Goal: Information Seeking & Learning: Learn about a topic

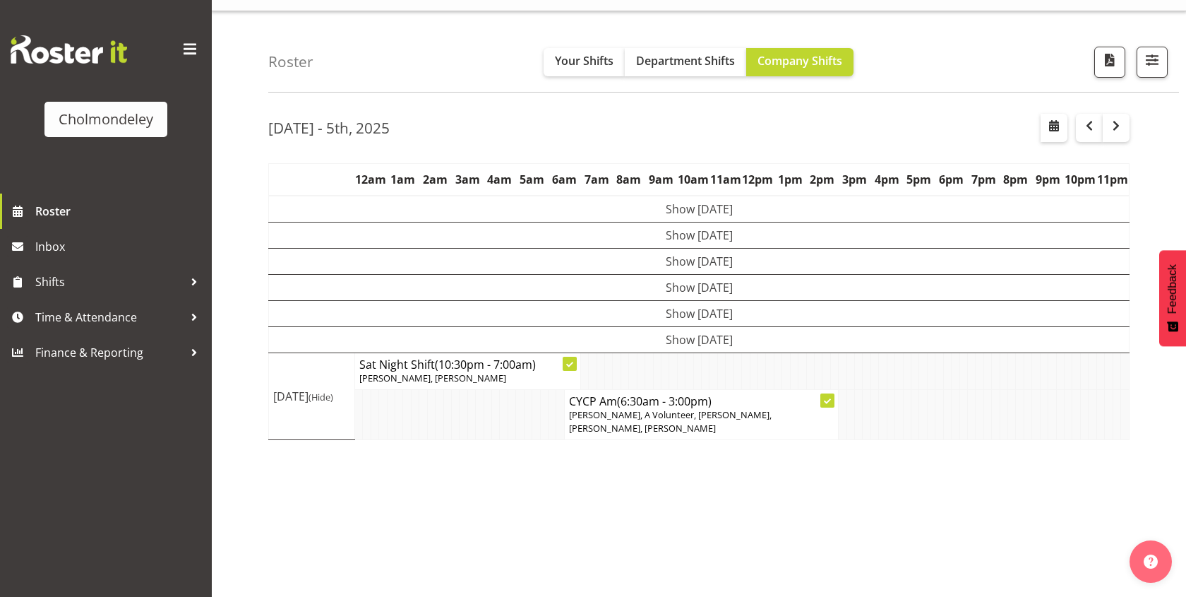
scroll to position [28, 0]
click at [583, 113] on div "[DATE] - 5th, 2025" at bounding box center [698, 129] width 861 height 32
click at [688, 61] on span "Department Shifts" at bounding box center [685, 60] width 99 height 16
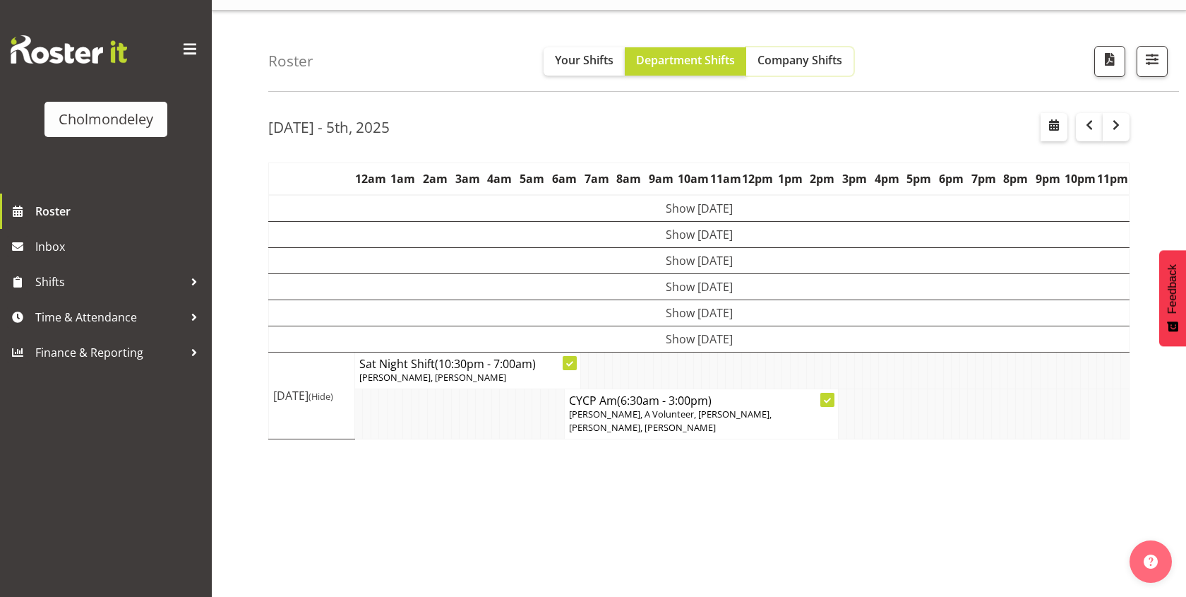
click at [790, 62] on span "Company Shifts" at bounding box center [800, 60] width 85 height 16
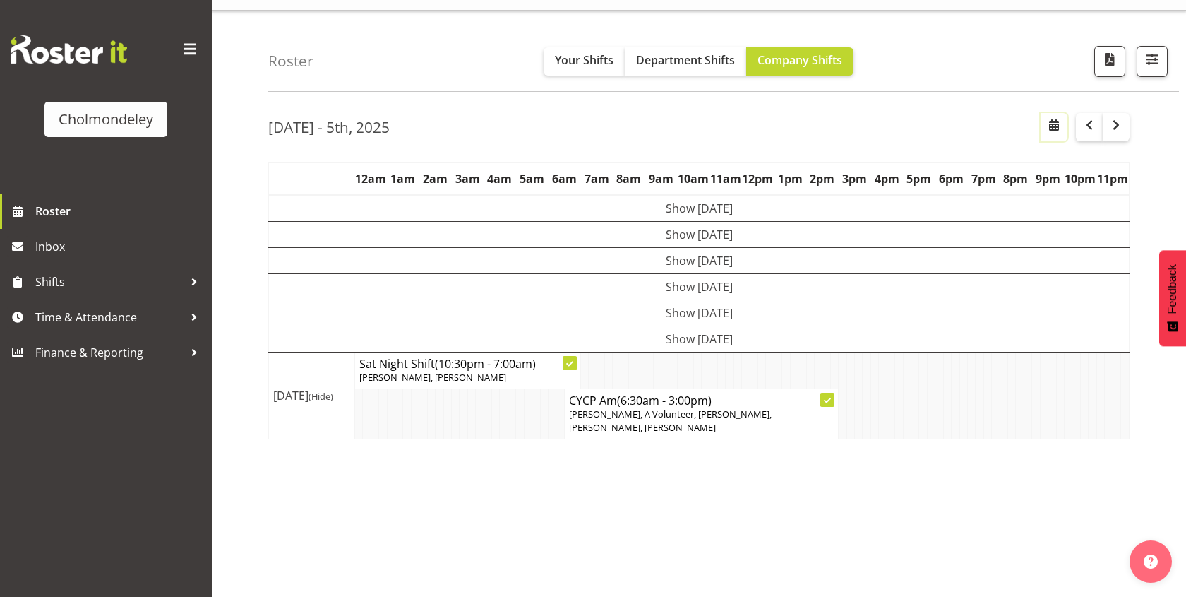
click at [1042, 136] on button "button" at bounding box center [1054, 127] width 27 height 28
select select "9"
select select "2025"
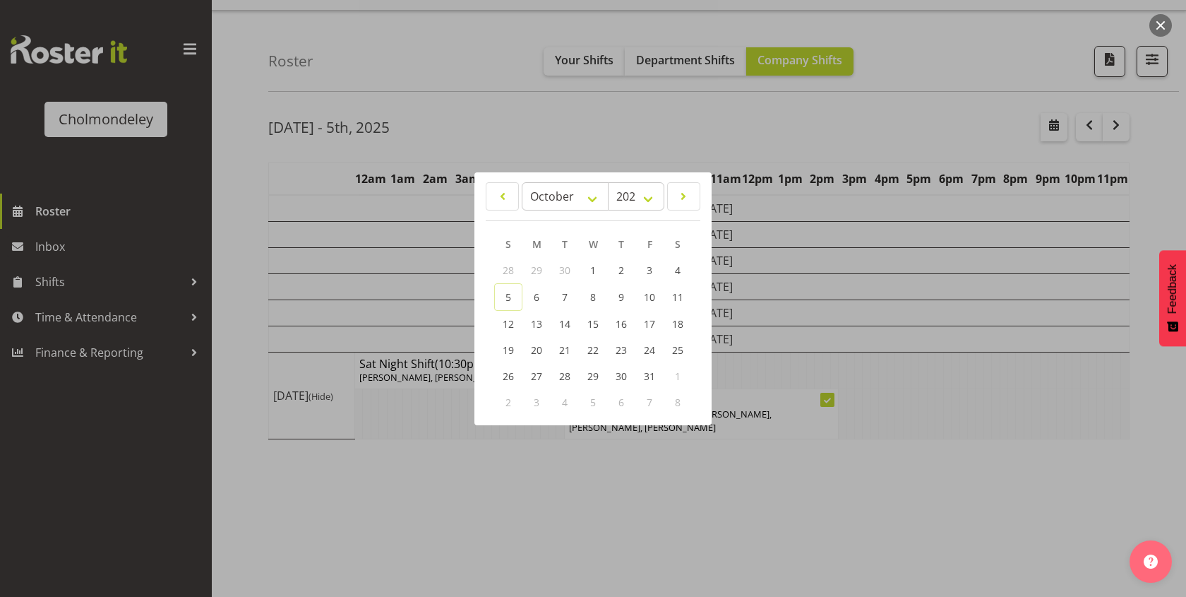
click at [537, 145] on div at bounding box center [593, 298] width 1186 height 597
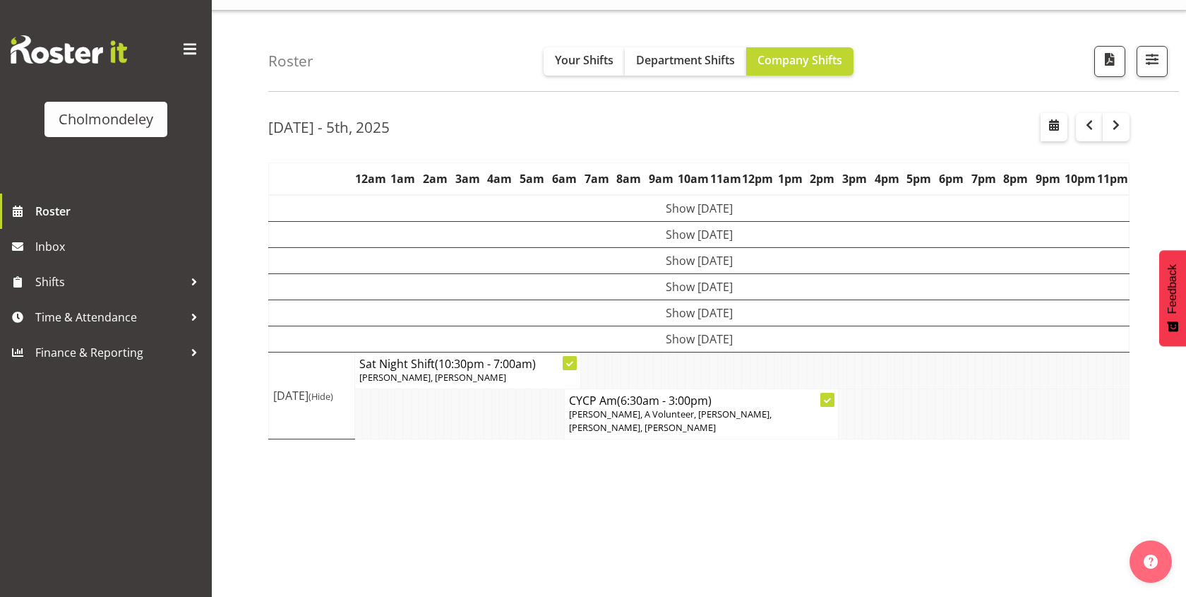
scroll to position [23, 0]
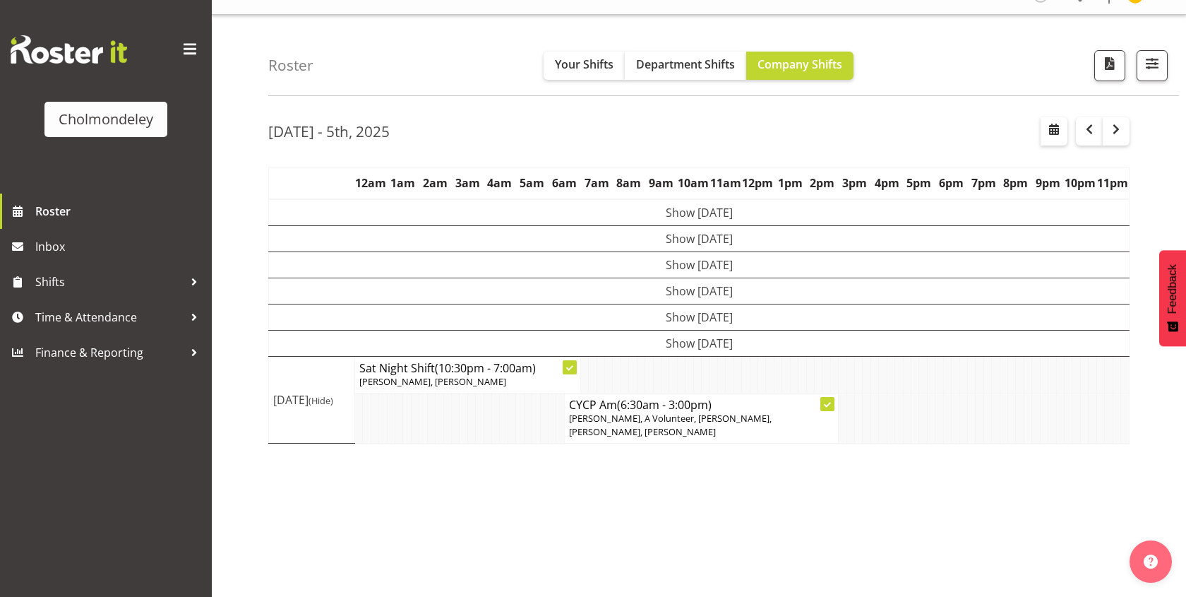
click at [849, 157] on div "[DATE] - 5th, [DATE] - [DATE] [DATE] Day Week Fortnight Month calendar Month Ag…" at bounding box center [727, 389] width 918 height 565
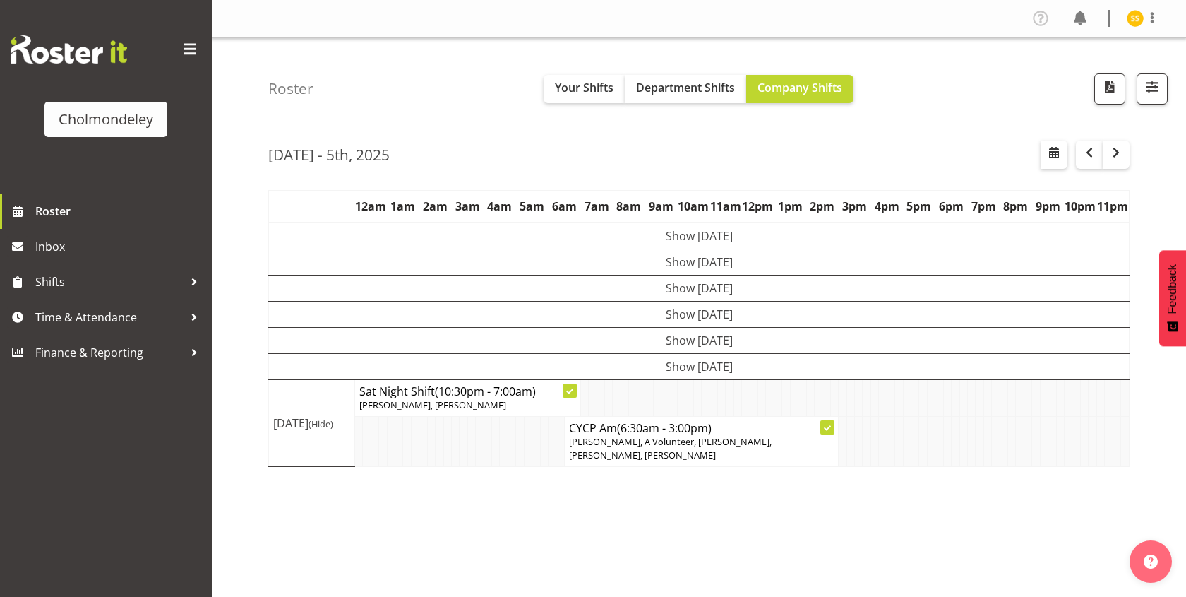
click at [697, 240] on td "Show [DATE]" at bounding box center [699, 235] width 861 height 27
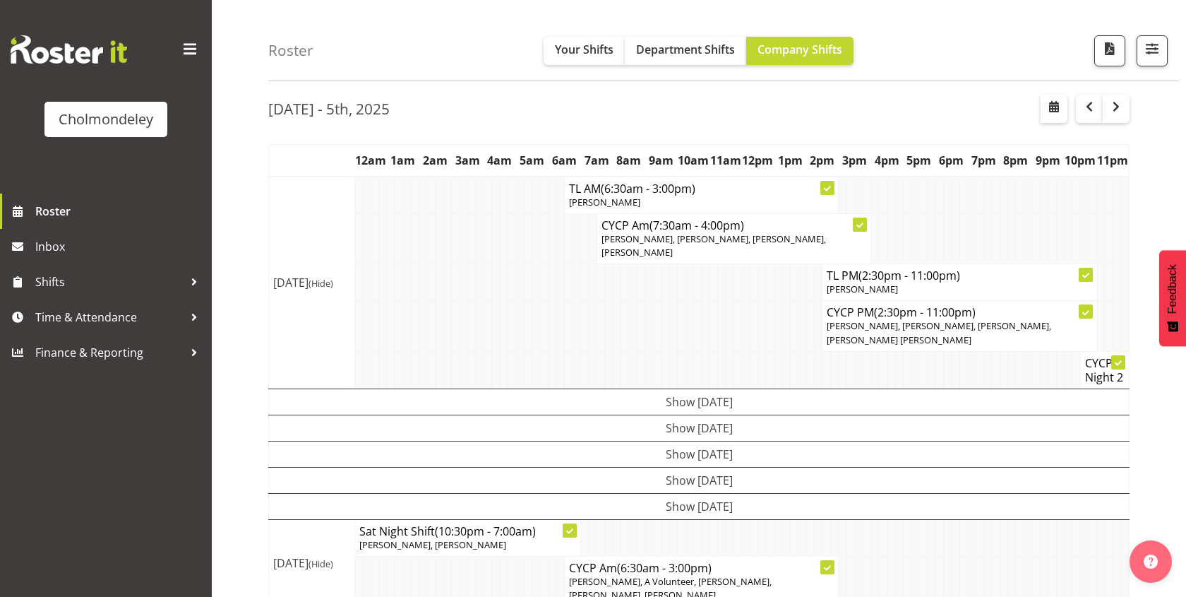
scroll to position [61, 0]
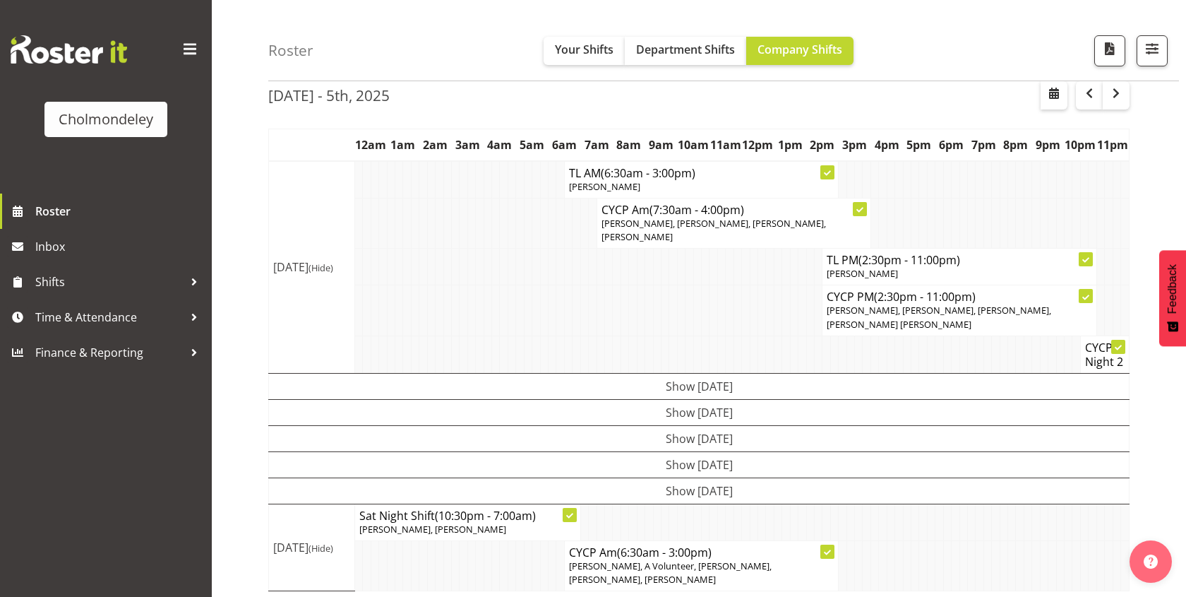
click at [693, 373] on td "Show [DATE]" at bounding box center [699, 386] width 861 height 26
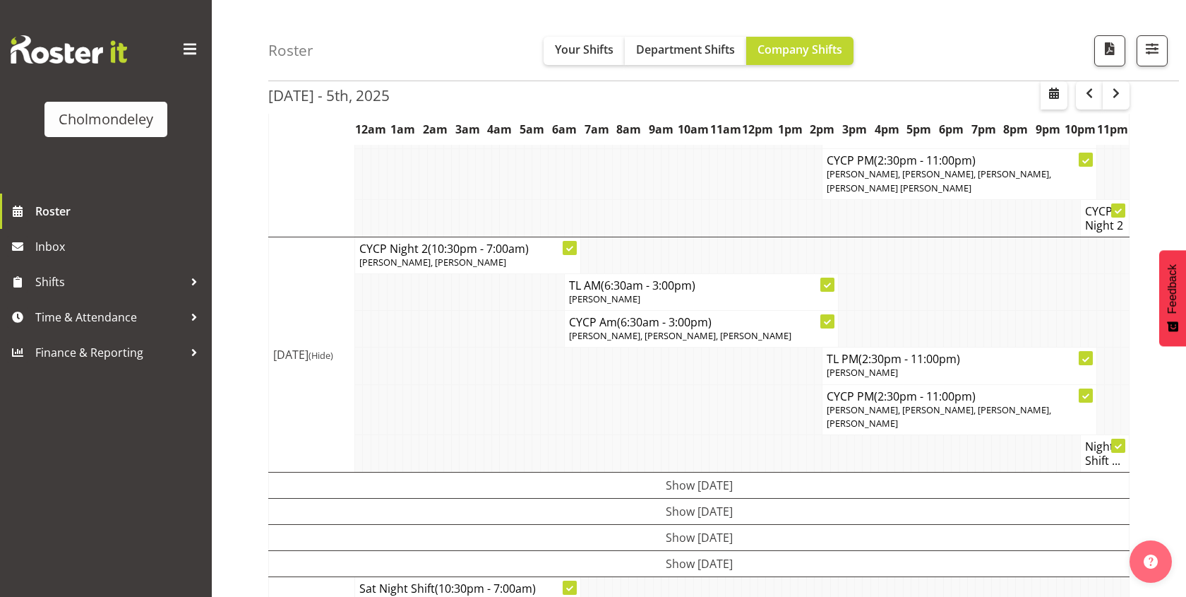
scroll to position [249, 0]
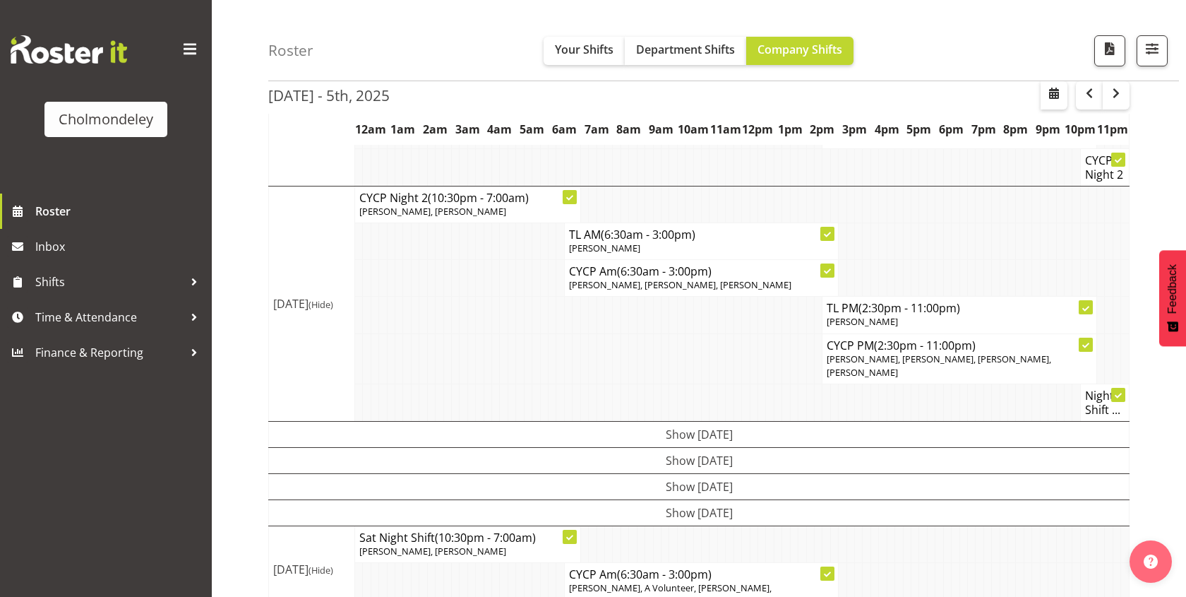
click at [698, 421] on td "Show [DATE]" at bounding box center [699, 434] width 861 height 26
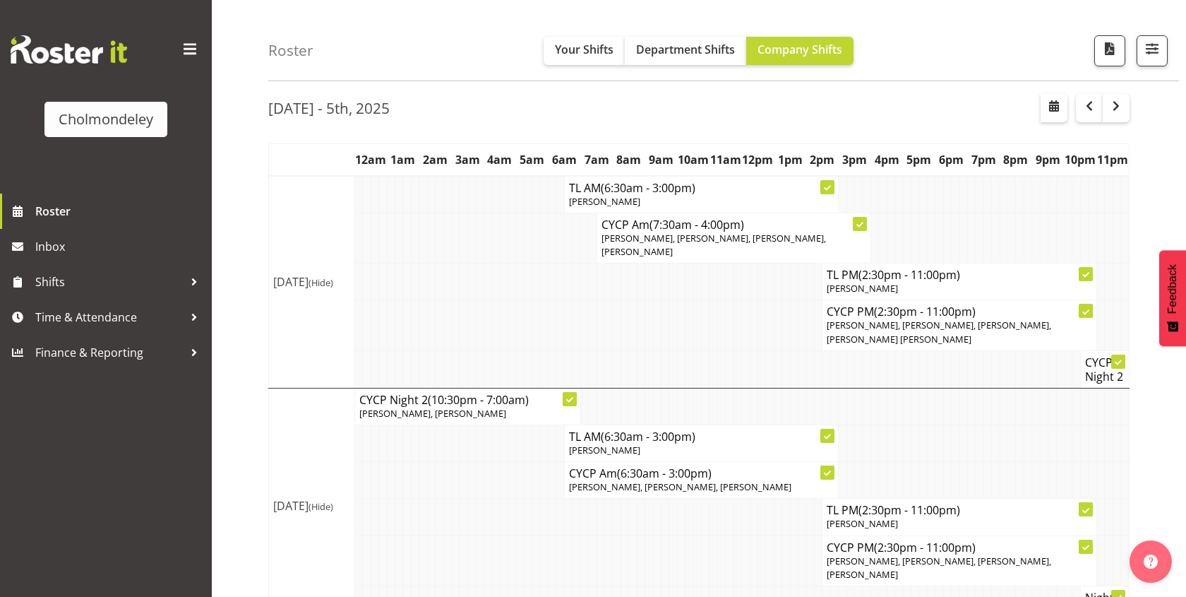
scroll to position [37, 0]
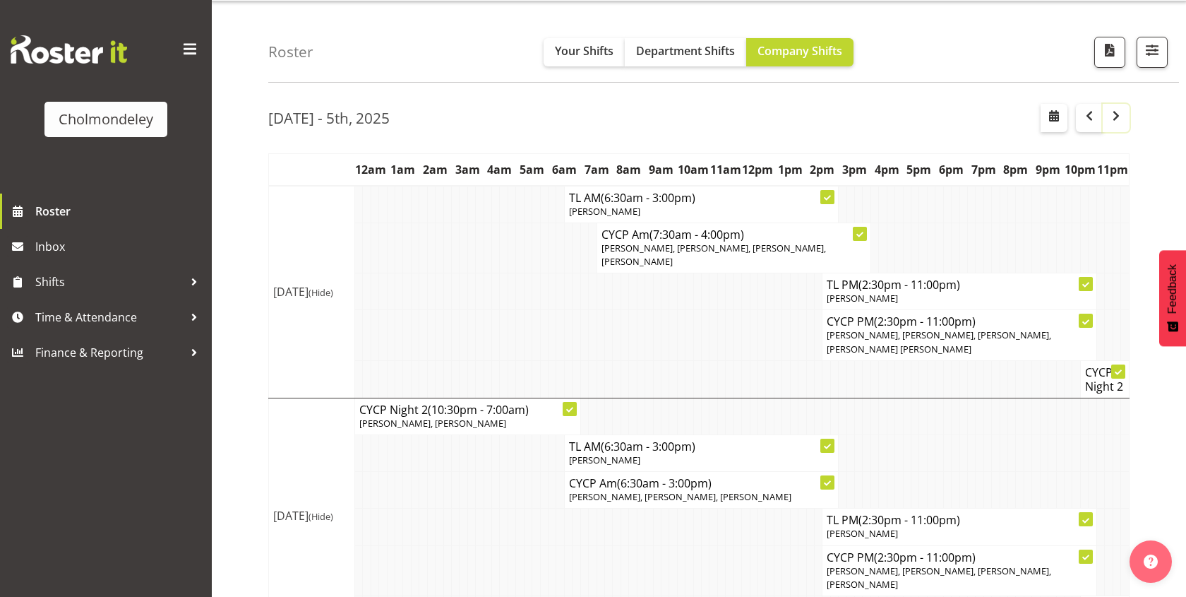
click at [1113, 122] on span "button" at bounding box center [1116, 115] width 17 height 17
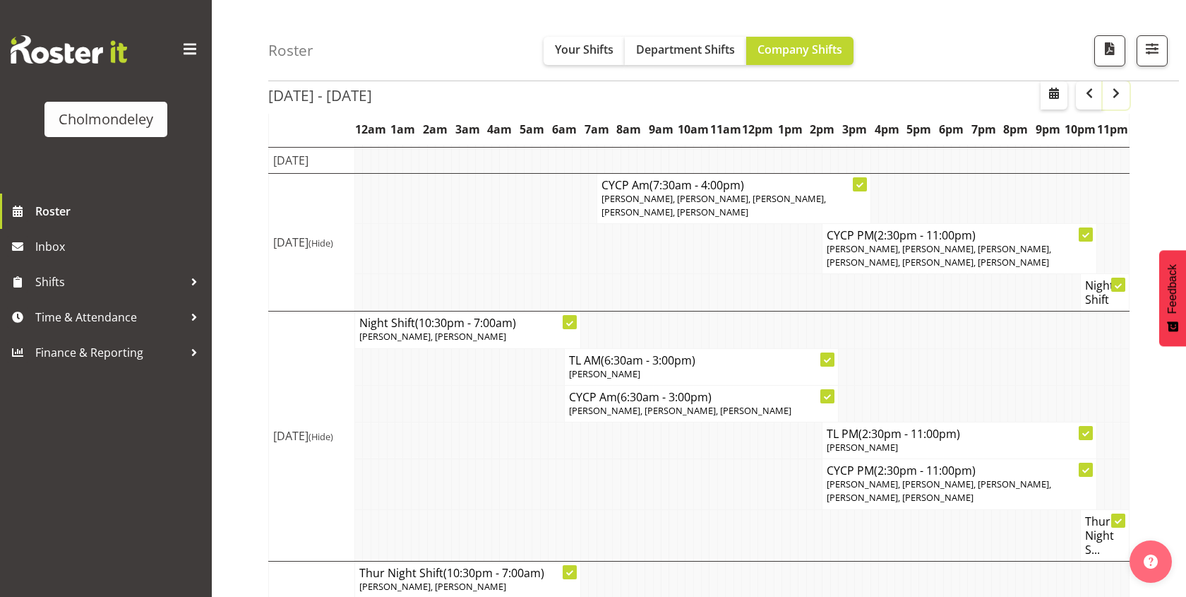
scroll to position [101, 0]
click at [470, 224] on td at bounding box center [471, 199] width 8 height 50
